Goal: Task Accomplishment & Management: Use online tool/utility

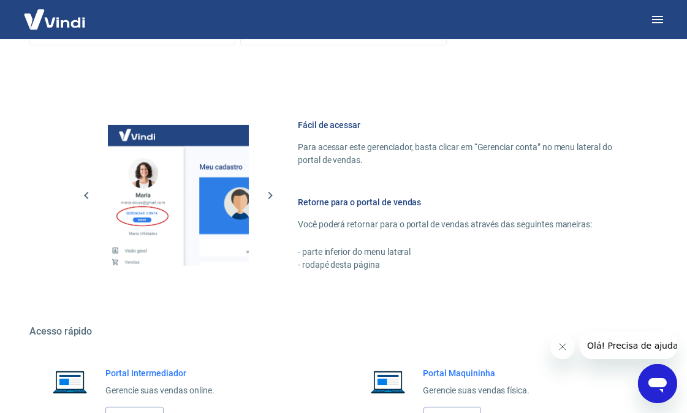
scroll to position [567, 0]
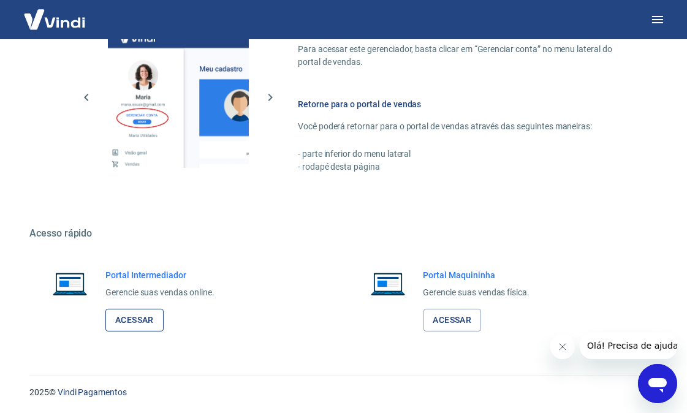
click at [143, 322] on link "Acessar" at bounding box center [134, 320] width 58 height 23
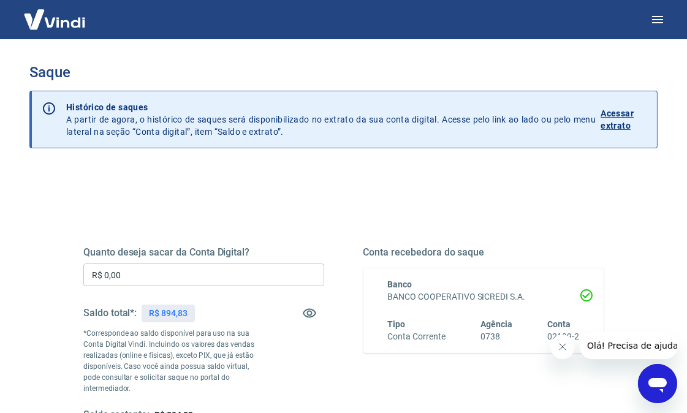
click at [157, 276] on input "R$ 0,00" at bounding box center [203, 275] width 241 height 23
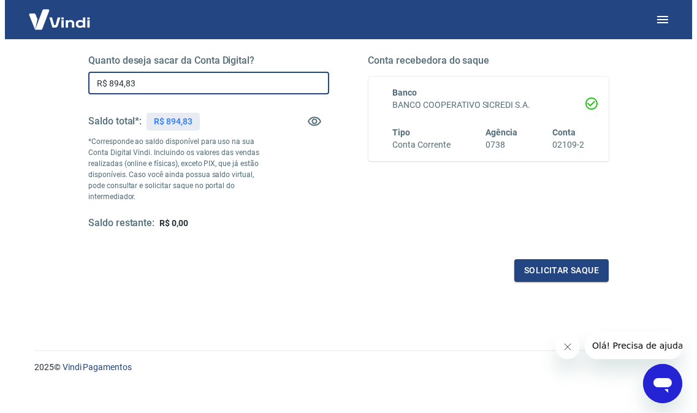
scroll to position [193, 0]
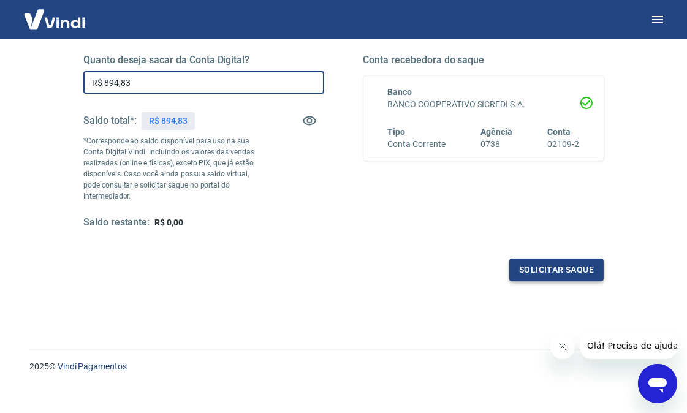
type input "R$ 894,83"
click at [575, 259] on button "Solicitar saque" at bounding box center [557, 270] width 94 height 23
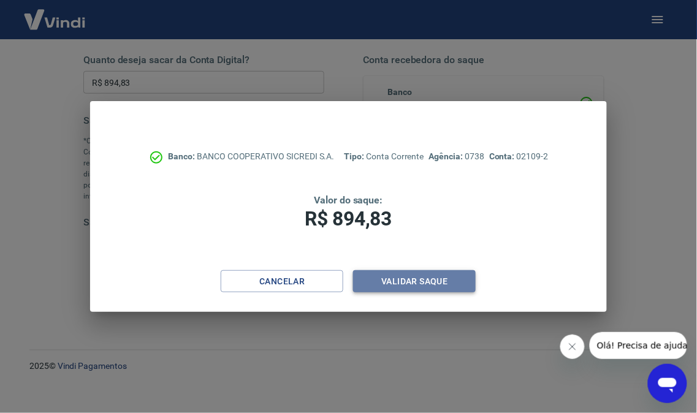
click at [439, 280] on button "Validar saque" at bounding box center [414, 281] width 123 height 23
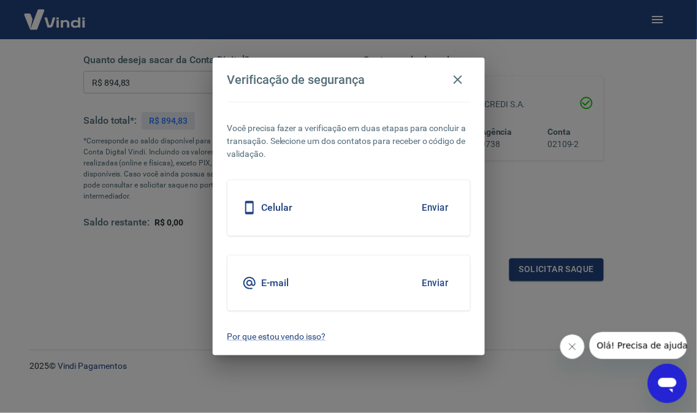
click at [429, 285] on button "Enviar" at bounding box center [436, 283] width 40 height 26
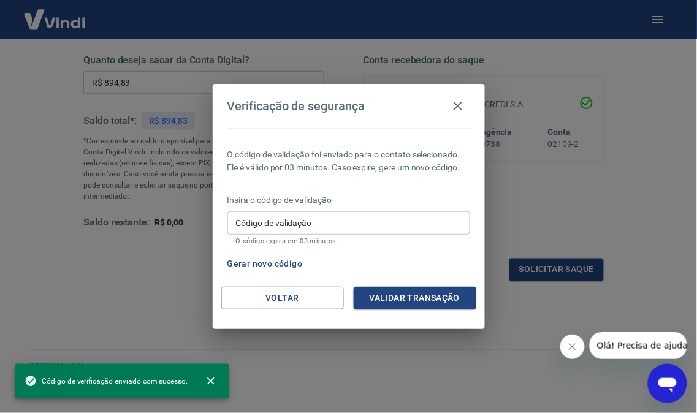
click at [319, 222] on input "Código de validação" at bounding box center [348, 223] width 243 height 23
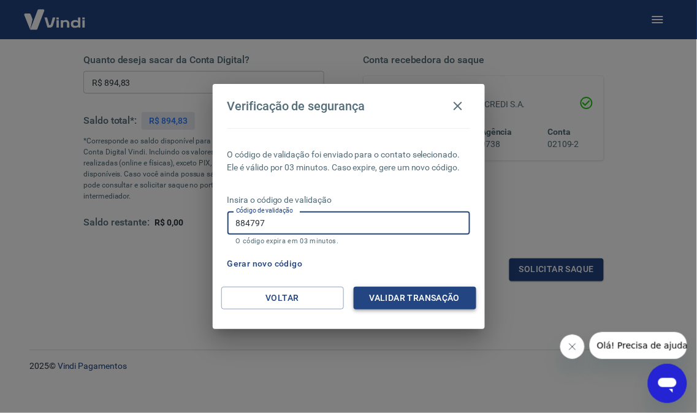
type input "884797"
click at [399, 300] on button "Validar transação" at bounding box center [415, 298] width 123 height 23
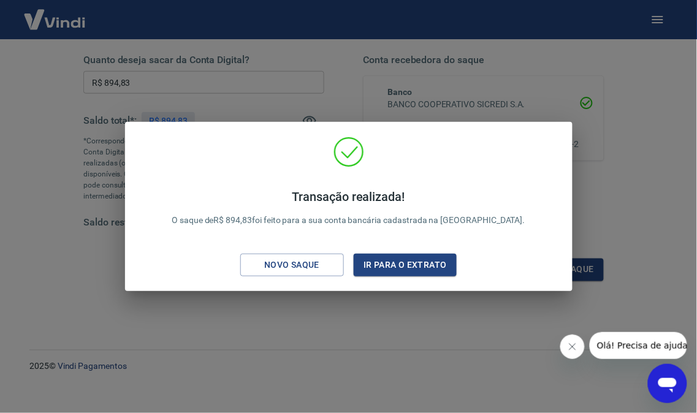
click at [605, 151] on div "Transação realizada! O saque de R$ 894,83 foi feito para a sua conta bancária c…" at bounding box center [348, 206] width 697 height 413
